Goal: Information Seeking & Learning: Learn about a topic

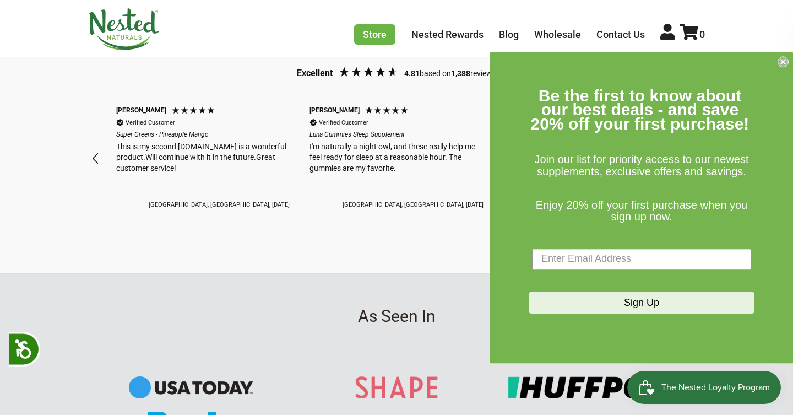
scroll to position [0, 193]
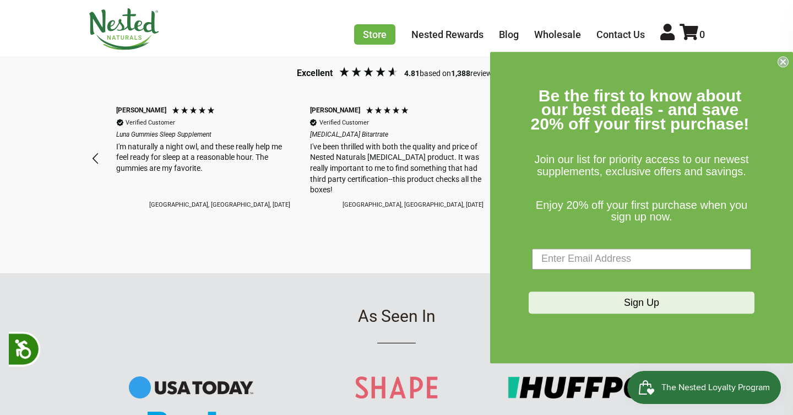
click at [783, 62] on icon "Close dialog" at bounding box center [783, 61] width 4 height 4
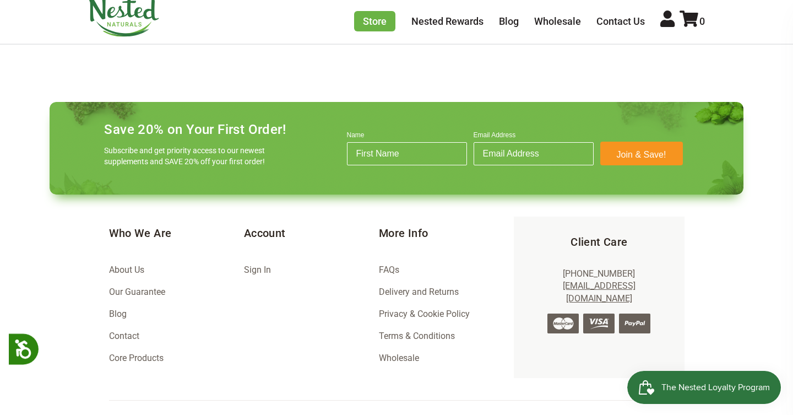
scroll to position [0, 580]
click at [387, 264] on link "FAQs" at bounding box center [389, 269] width 20 height 10
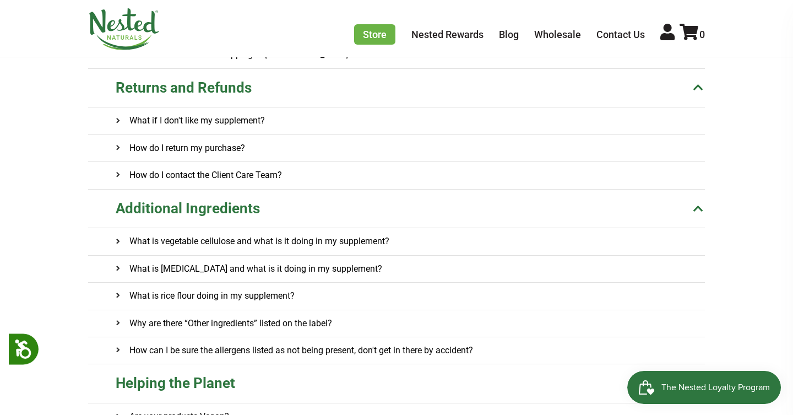
scroll to position [294, 0]
click at [351, 241] on h4 "What is vegetable cellulose and what is it doing in my supplement?" at bounding box center [253, 240] width 274 height 26
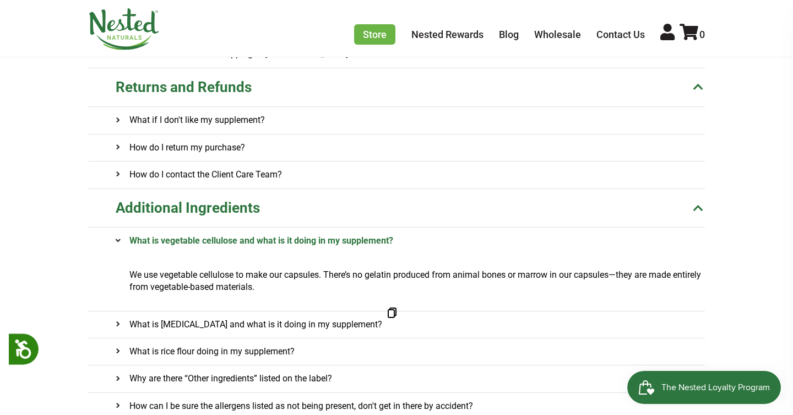
click at [335, 324] on h4 "What is magnesium stearate and what is it doing in my supplement?" at bounding box center [249, 324] width 266 height 26
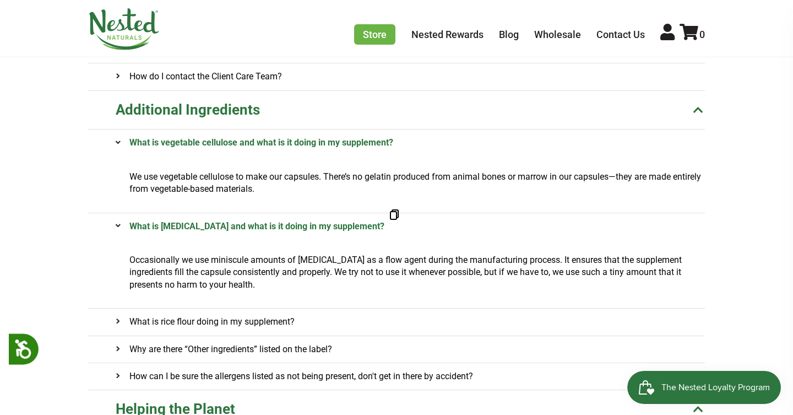
scroll to position [394, 0]
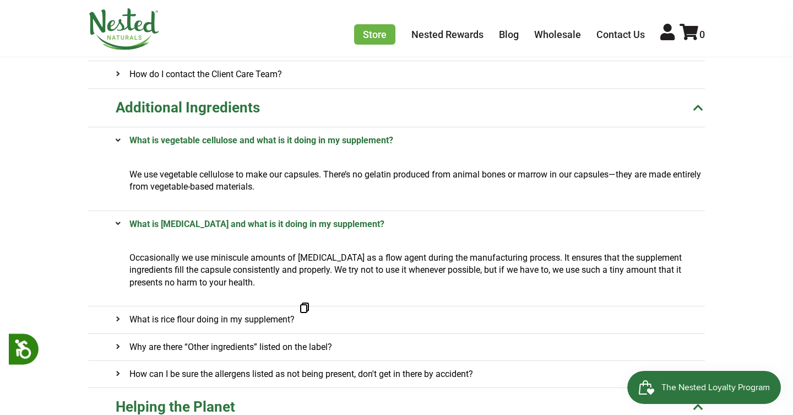
click at [277, 319] on h4 "What is rice flour doing in my supplement?" at bounding box center [205, 319] width 179 height 26
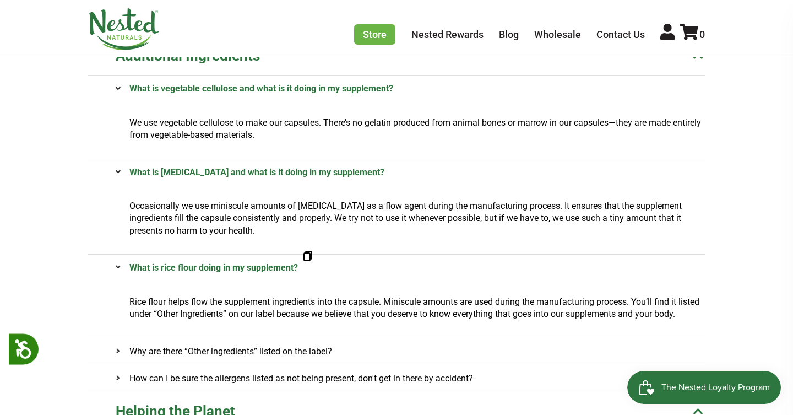
scroll to position [460, 0]
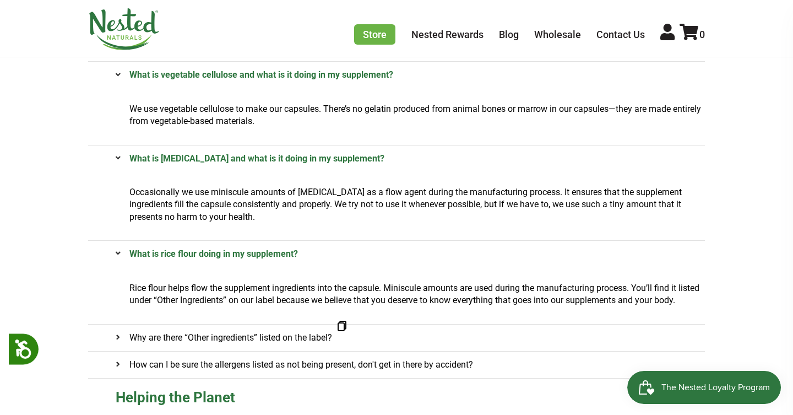
click at [309, 336] on h4 "Why are there “Other ingredients” listed on the label?" at bounding box center [224, 337] width 216 height 26
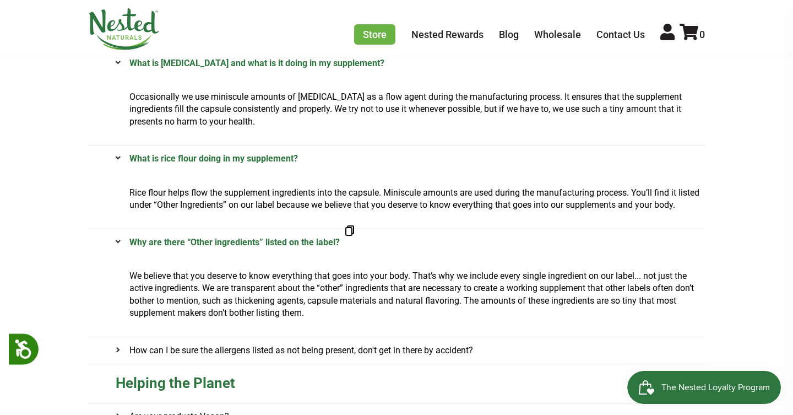
scroll to position [557, 0]
